Goal: Navigation & Orientation: Find specific page/section

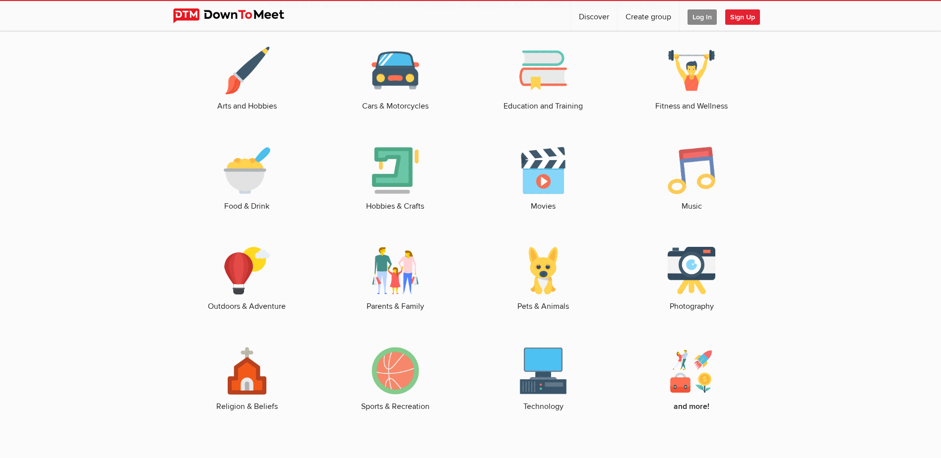
scroll to position [1438, 0]
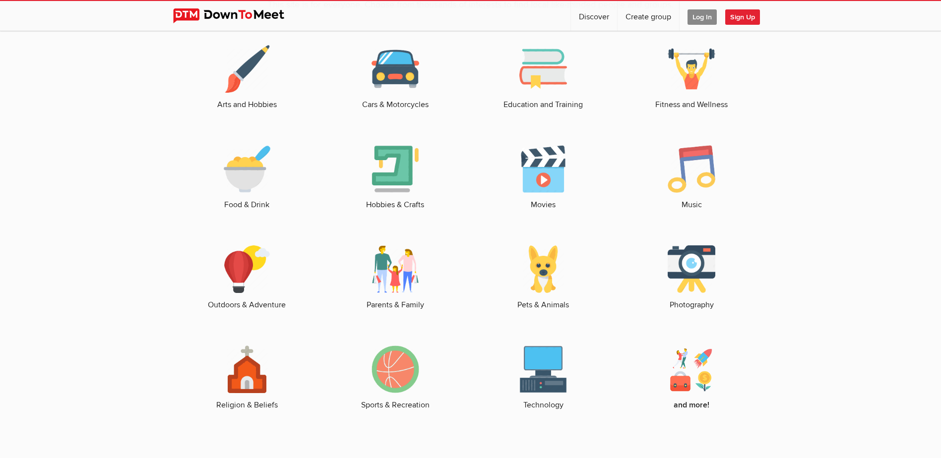
click at [244, 281] on img at bounding box center [247, 269] width 48 height 48
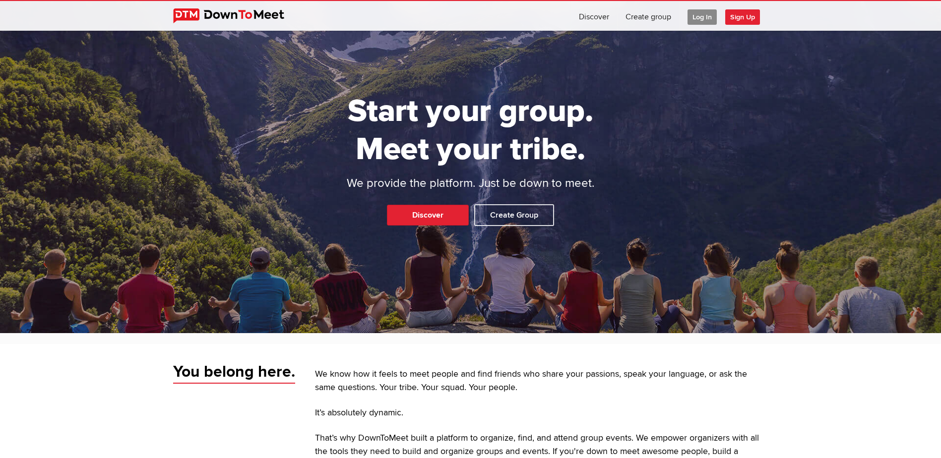
scroll to position [0, 0]
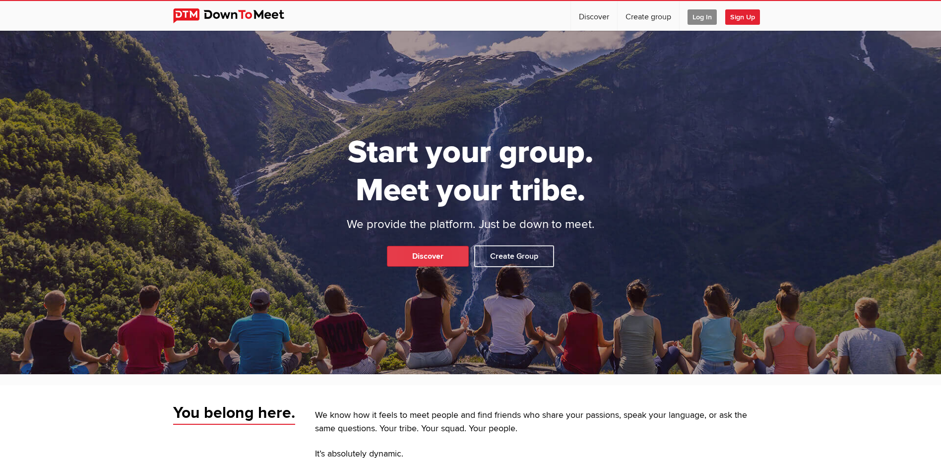
click at [441, 259] on link "Discover" at bounding box center [428, 256] width 82 height 21
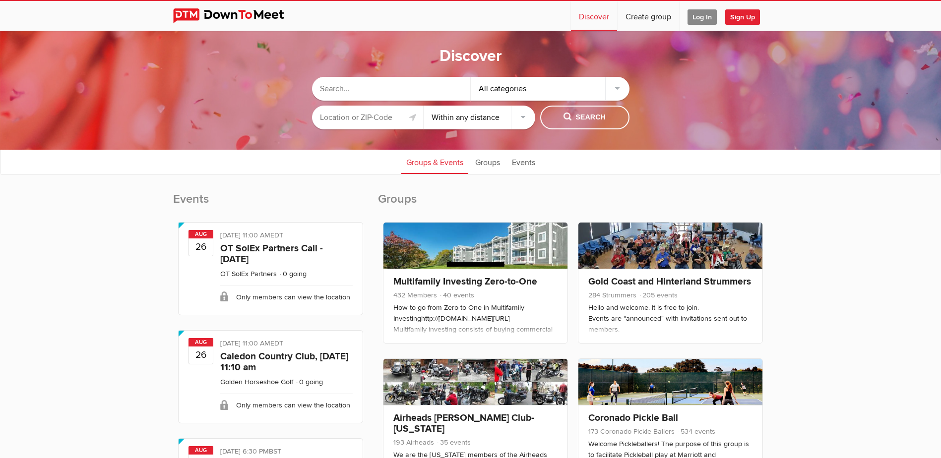
click at [523, 119] on select "Within 10 miles Within 25 miles Within 50 miles Within 100 miles Within any dis…" at bounding box center [480, 118] width 112 height 24
select select "10"
click at [424, 106] on select "Within 10 miles Within 25 miles Within 50 miles Within 100 miles Within any dis…" at bounding box center [480, 118] width 112 height 24
click at [413, 121] on link at bounding box center [413, 118] width 12 height 12
type input "[GEOGRAPHIC_DATA], [GEOGRAPHIC_DATA], [GEOGRAPHIC_DATA]"
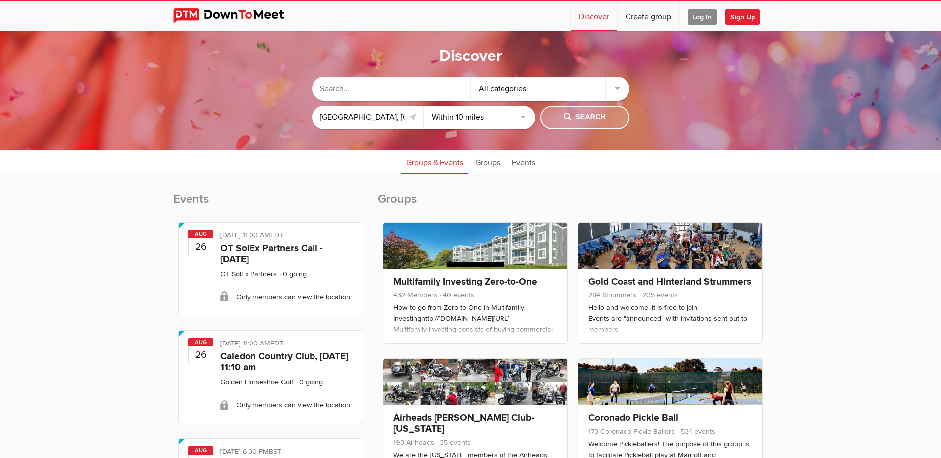
click at [593, 120] on span "Search" at bounding box center [584, 117] width 42 height 11
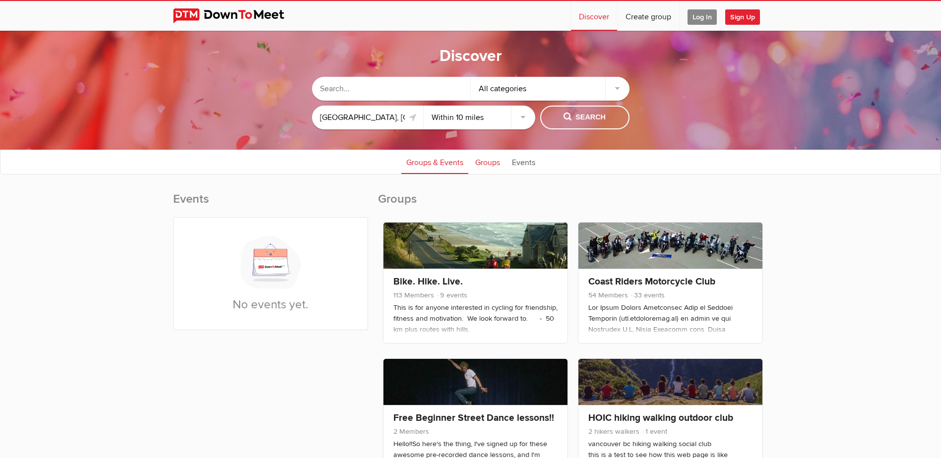
click at [486, 166] on link "Groups" at bounding box center [487, 161] width 35 height 25
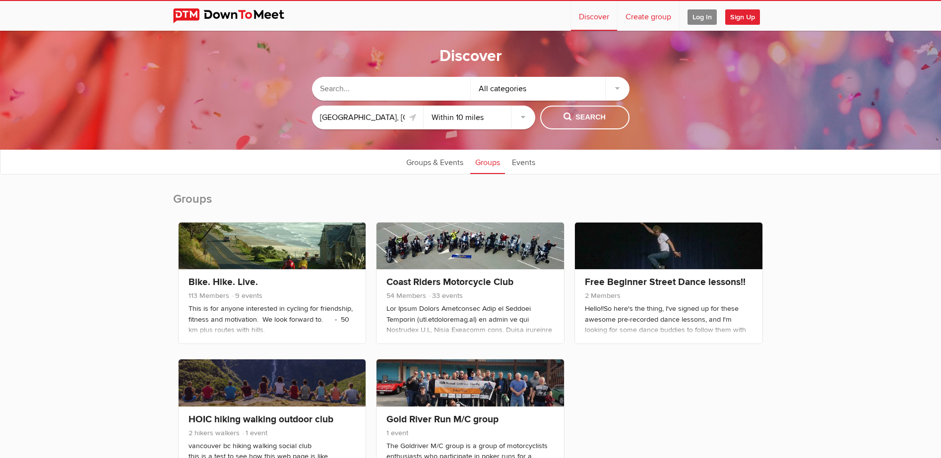
click at [658, 16] on link "Create group" at bounding box center [647, 16] width 61 height 30
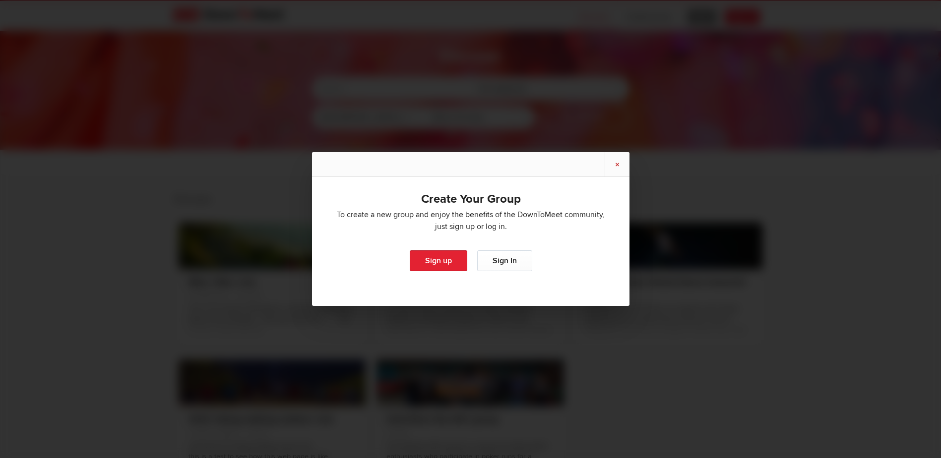
click at [616, 164] on link "×" at bounding box center [617, 164] width 25 height 24
